Goal: Task Accomplishment & Management: Manage account settings

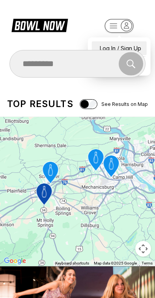
click at [100, 43] on div "Log In / Sign Up" at bounding box center [119, 48] width 55 height 14
select select "**"
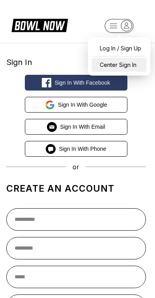
click at [129, 68] on div "Center Sign In" at bounding box center [119, 65] width 55 height 14
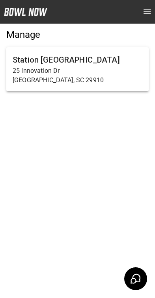
scroll to position [0, 0]
click at [41, 66] on p "25 Innovation Dr" at bounding box center [78, 70] width 130 height 9
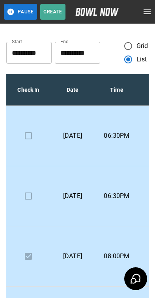
click at [151, 7] on icon "open drawer" at bounding box center [146, 11] width 9 height 9
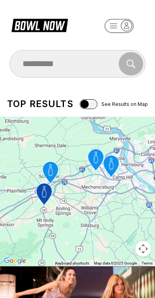
click at [123, 13] on header at bounding box center [77, 21] width 155 height 43
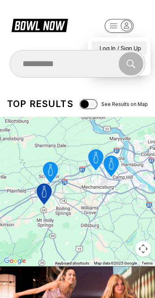
click at [133, 42] on div "Log In / Sign Up" at bounding box center [119, 48] width 55 height 14
select select "**"
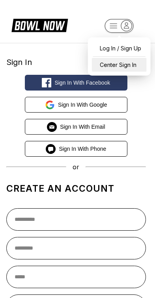
click at [133, 59] on div "Center Sign In" at bounding box center [119, 65] width 55 height 14
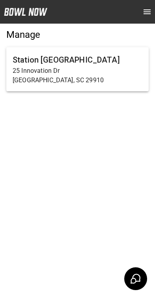
click at [62, 71] on p "25 Innovation Dr" at bounding box center [78, 70] width 130 height 9
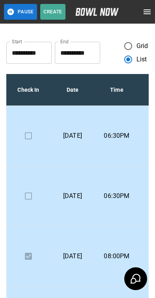
click at [150, 16] on icon "open drawer" at bounding box center [146, 11] width 9 height 9
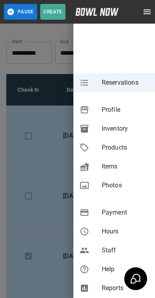
scroll to position [52, 0]
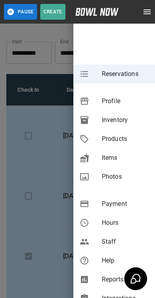
click at [58, 236] on div at bounding box center [77, 149] width 155 height 298
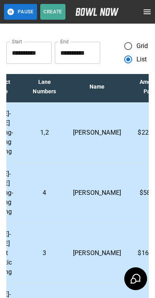
scroll to position [3, 206]
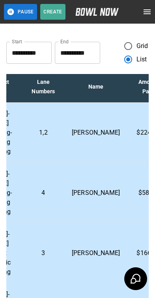
click at [96, 250] on p "[PERSON_NAME]" at bounding box center [96, 253] width 48 height 9
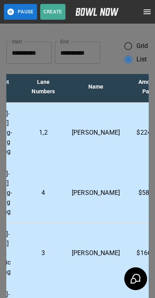
scroll to position [13, 0]
click at [6, 167] on div at bounding box center [77, 149] width 155 height 298
